Goal: Task Accomplishment & Management: Complete application form

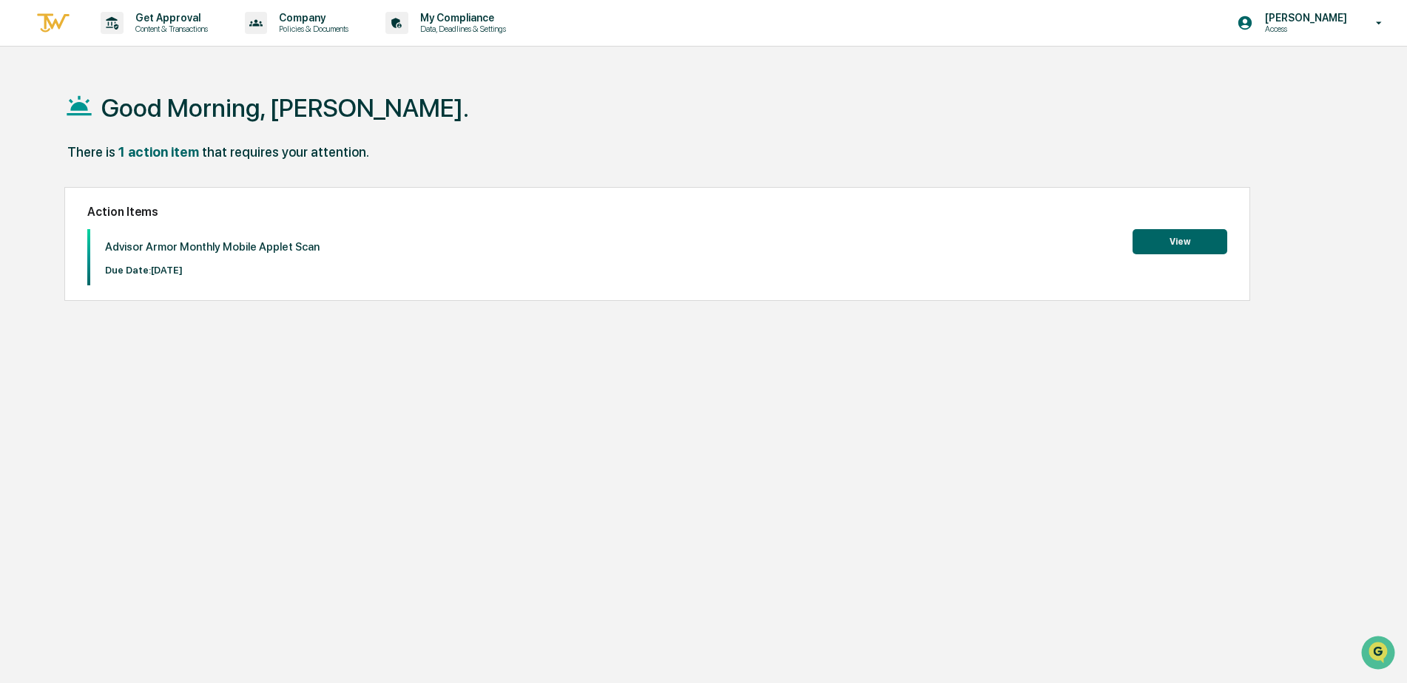
click at [1189, 243] on button "View" at bounding box center [1179, 241] width 95 height 25
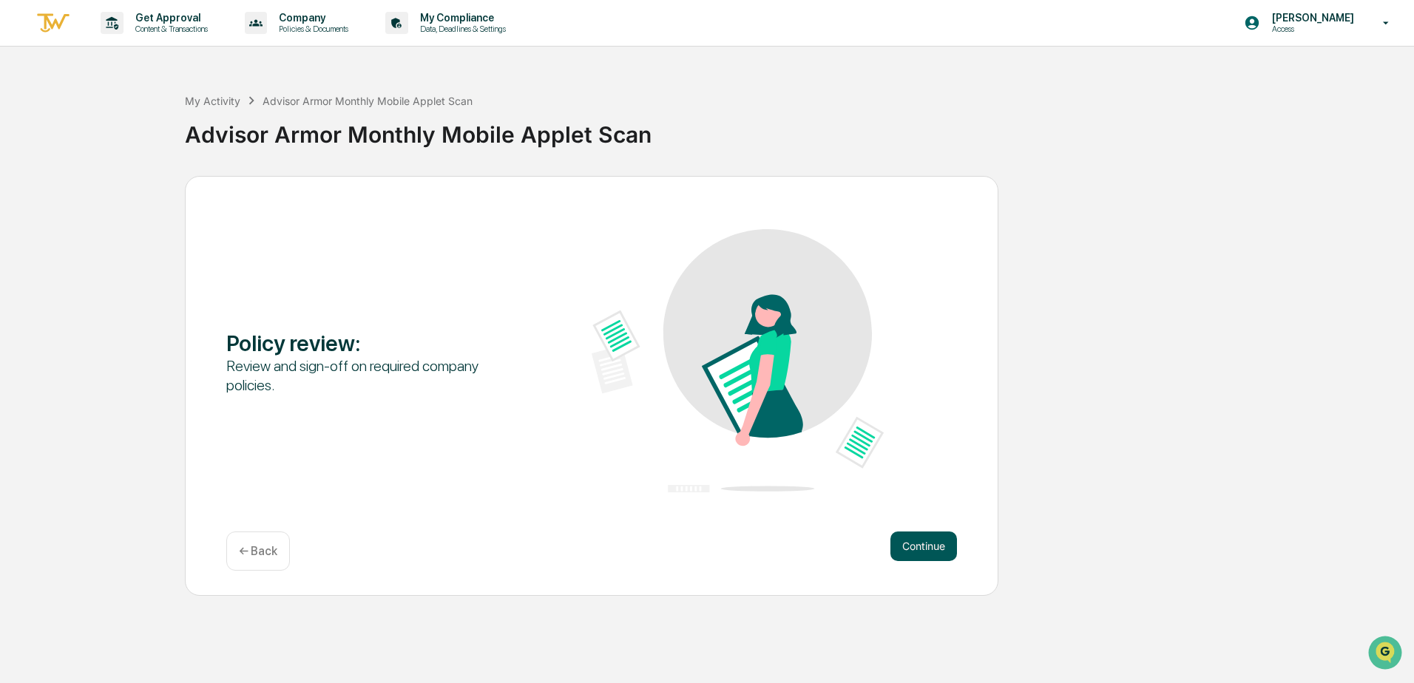
click at [950, 540] on button "Continue" at bounding box center [923, 547] width 67 height 30
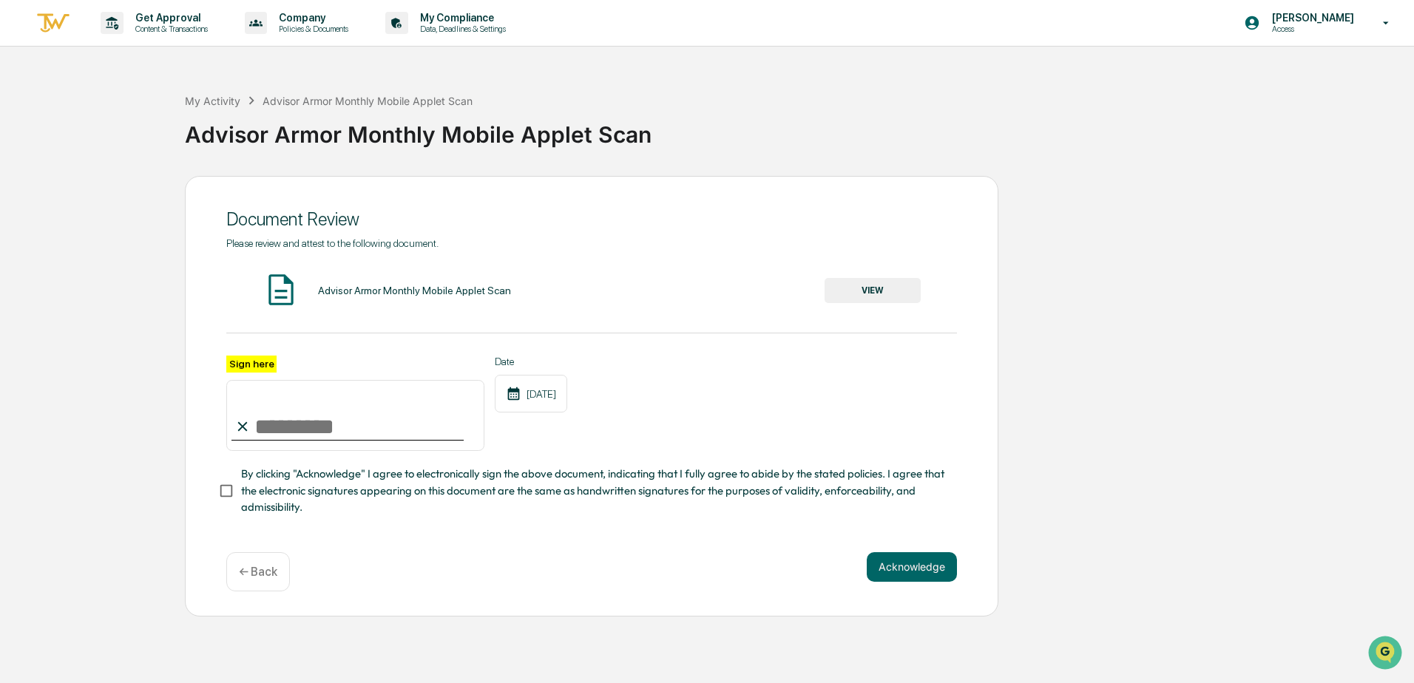
click at [265, 424] on input "Sign here" at bounding box center [355, 415] width 258 height 71
type input "**********"
click at [856, 298] on button "VIEW" at bounding box center [873, 290] width 96 height 25
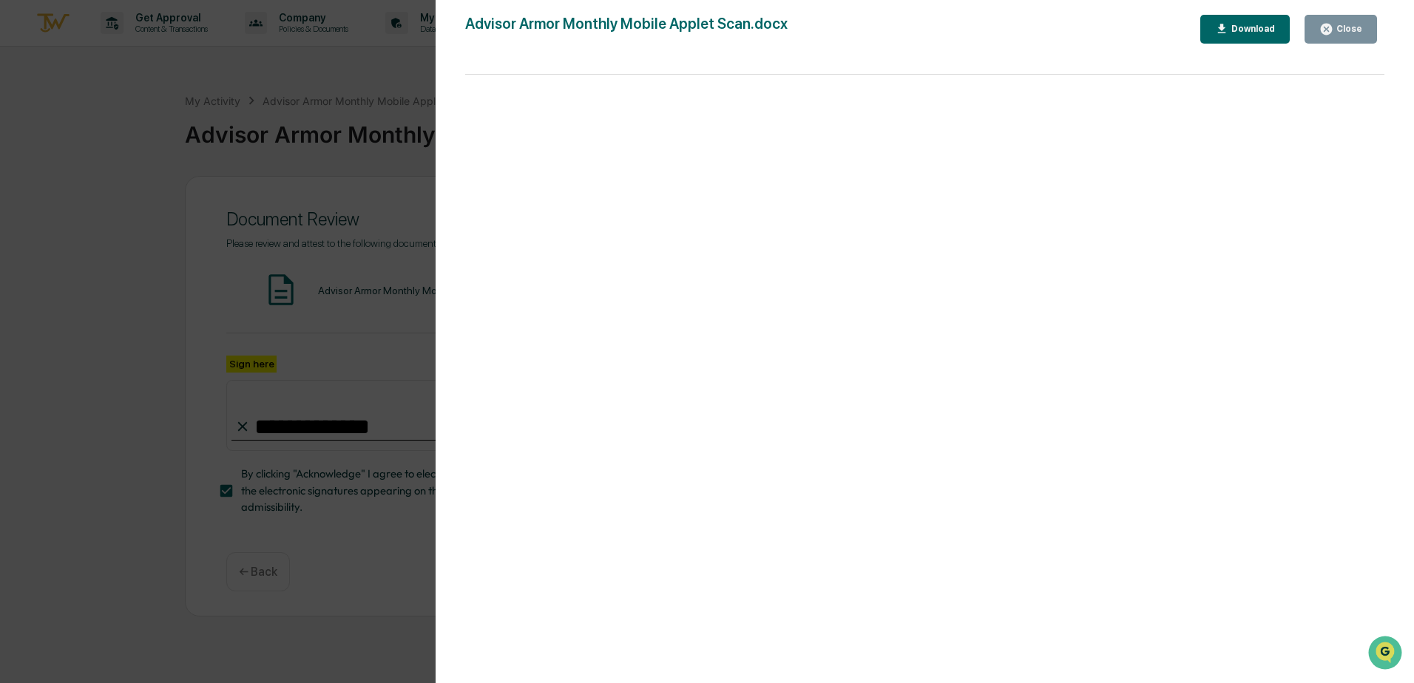
click at [1310, 35] on button "Close" at bounding box center [1340, 29] width 72 height 29
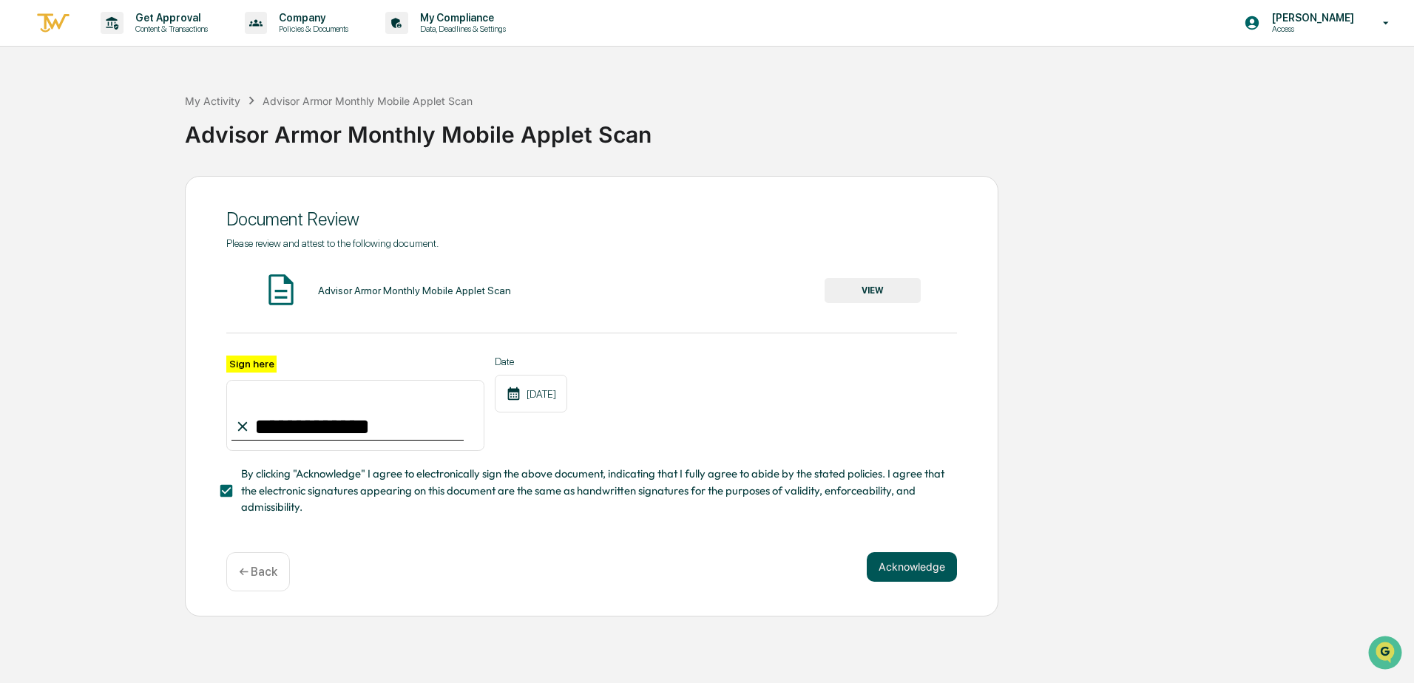
click at [895, 566] on button "Acknowledge" at bounding box center [912, 567] width 90 height 30
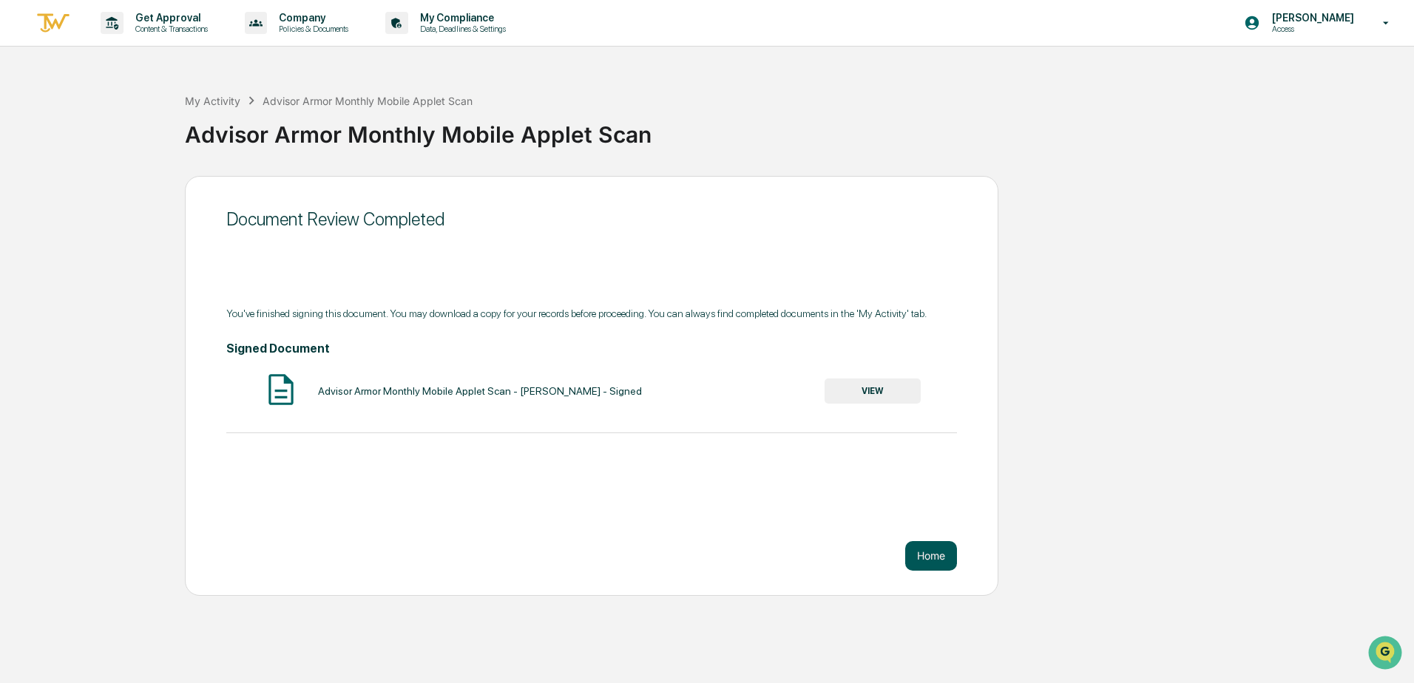
click at [924, 558] on button "Home" at bounding box center [931, 556] width 52 height 30
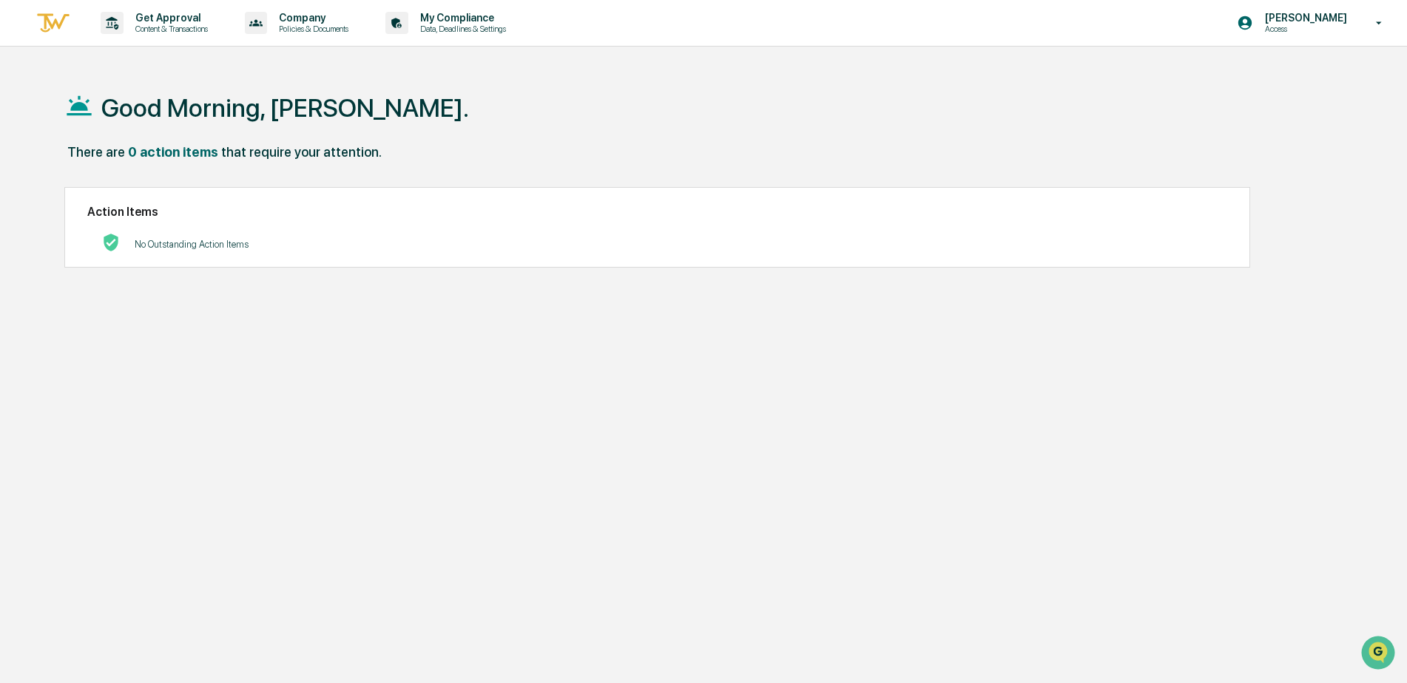
click at [1101, 405] on div "Good Morning, [PERSON_NAME]. There are 0 action items that require your attenti…" at bounding box center [697, 411] width 1310 height 683
